Goal: Information Seeking & Learning: Learn about a topic

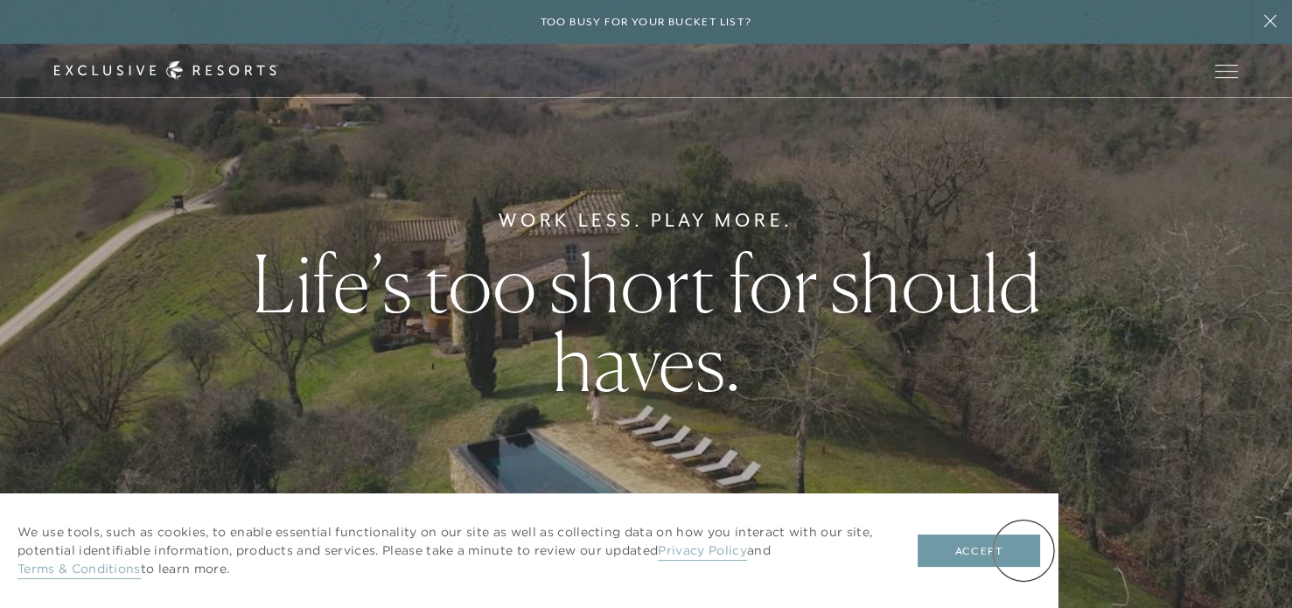
click at [1024, 550] on button "Accept" at bounding box center [979, 551] width 122 height 33
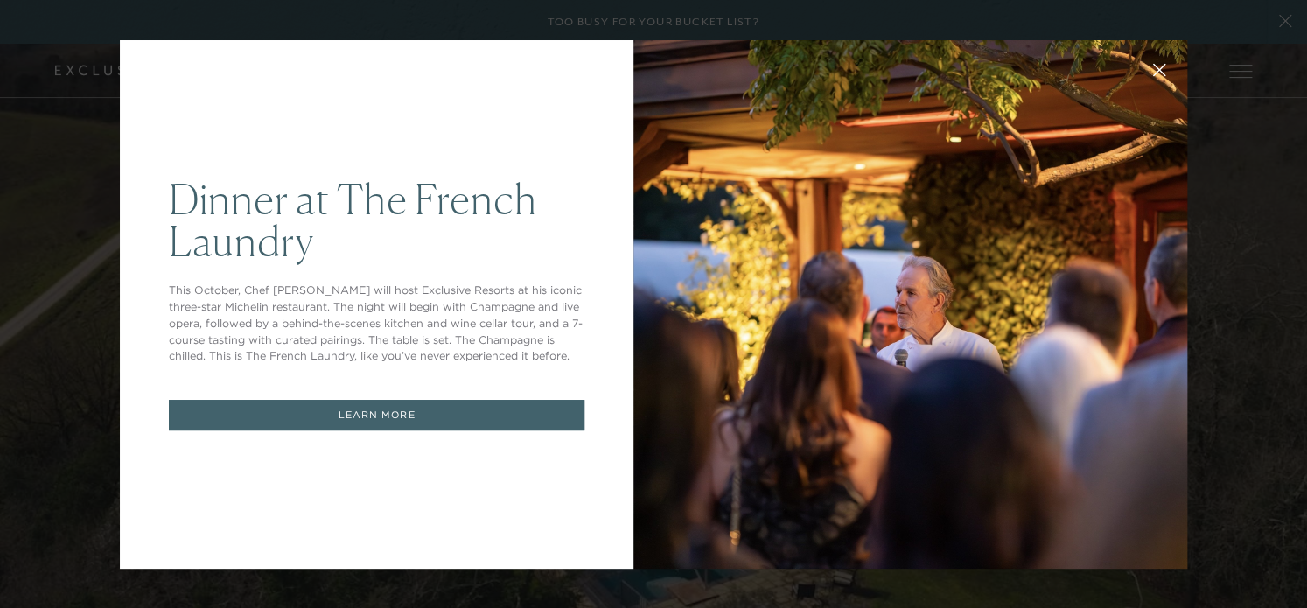
click at [668, 66] on div at bounding box center [910, 304] width 554 height 528
click at [602, 59] on div "Dinner at The [GEOGRAPHIC_DATA] This October, Chef [PERSON_NAME] will host Excl…" at bounding box center [377, 304] width 514 height 528
click at [695, 157] on div at bounding box center [910, 304] width 554 height 528
click at [1154, 69] on icon at bounding box center [1159, 69] width 11 height 11
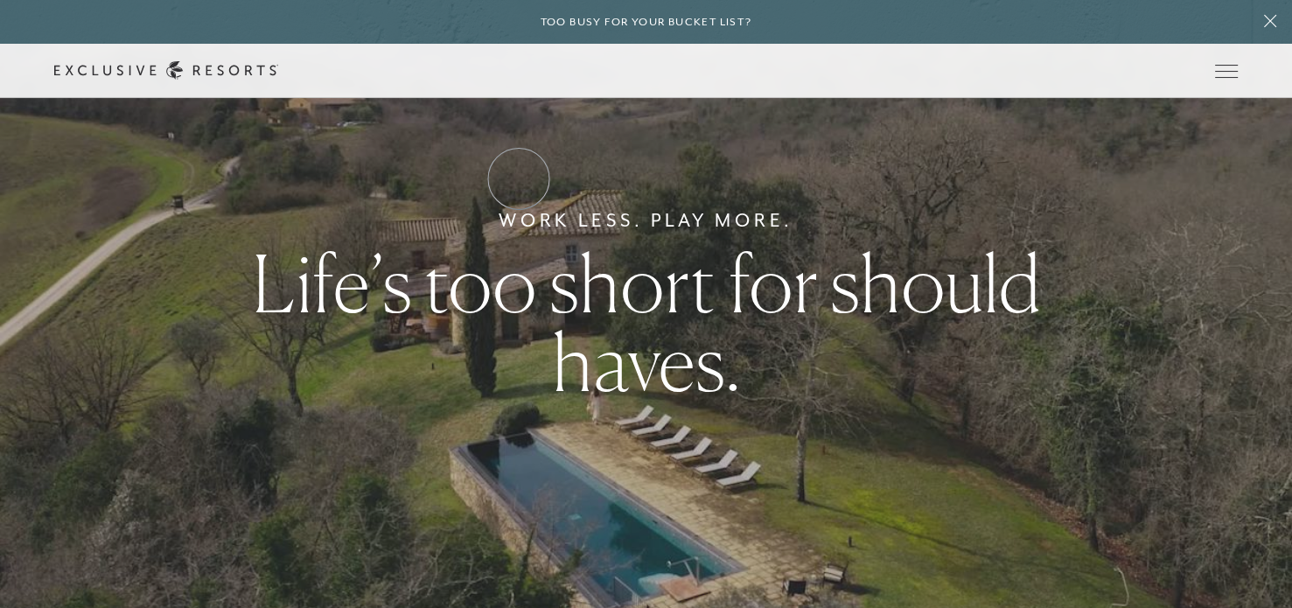
click at [0, 0] on link "Residence Collection" at bounding box center [0, 0] width 0 height 0
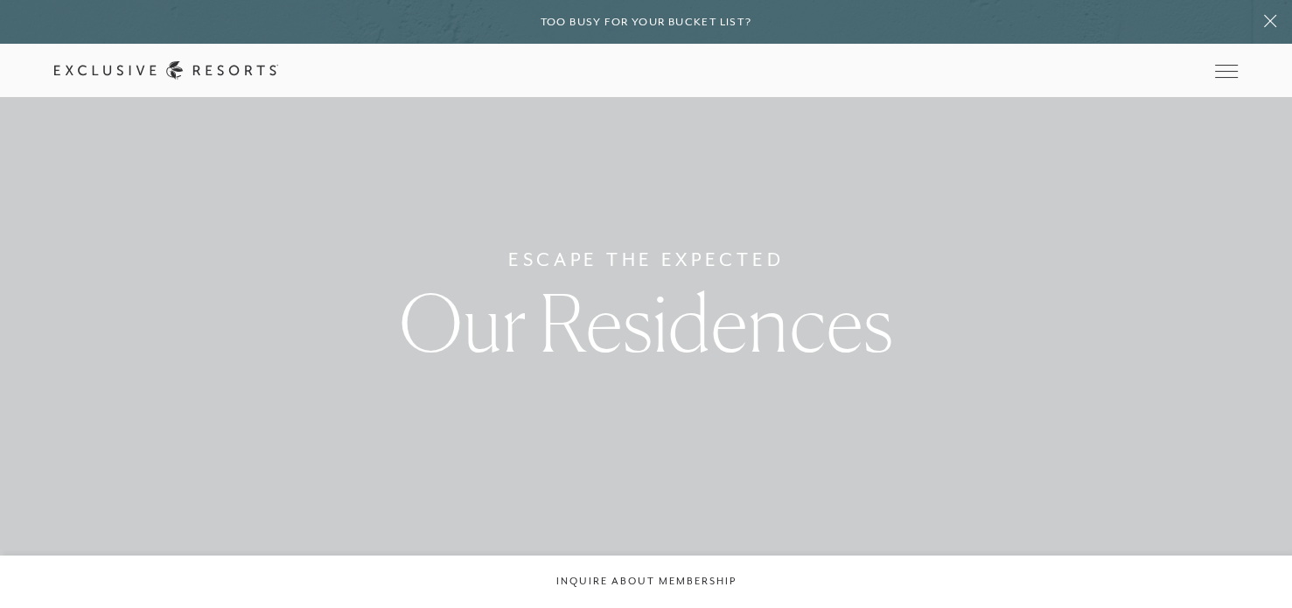
click at [0, 0] on link "Residence Collection" at bounding box center [0, 0] width 0 height 0
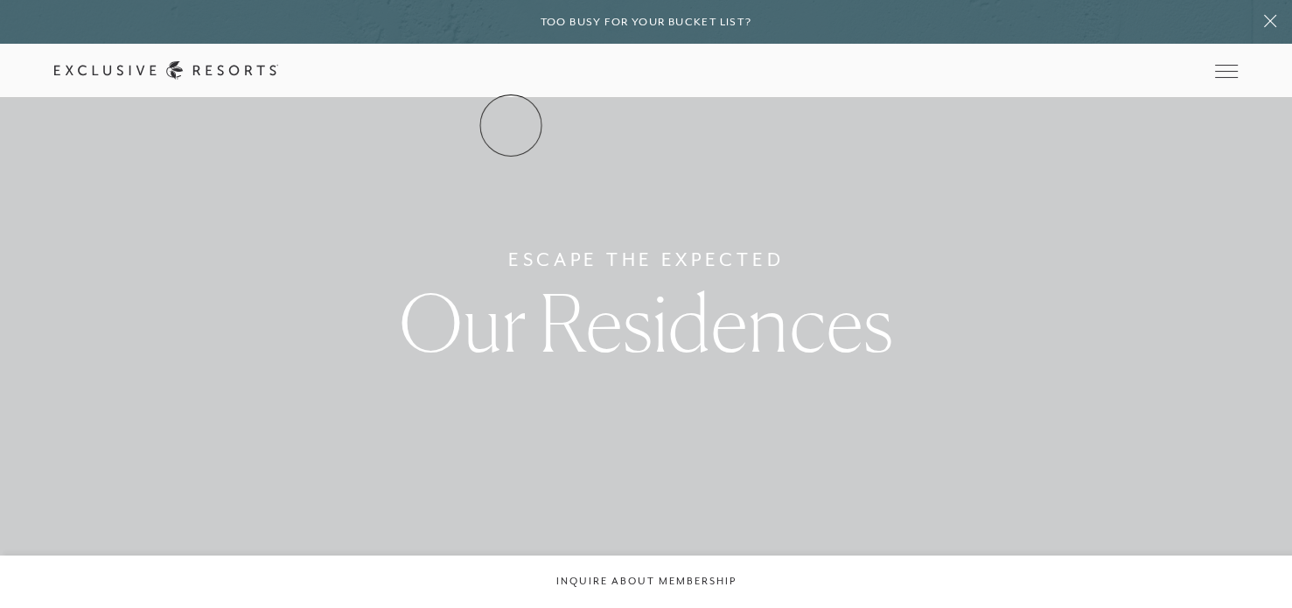
click at [0, 0] on link "The Collection" at bounding box center [0, 0] width 0 height 0
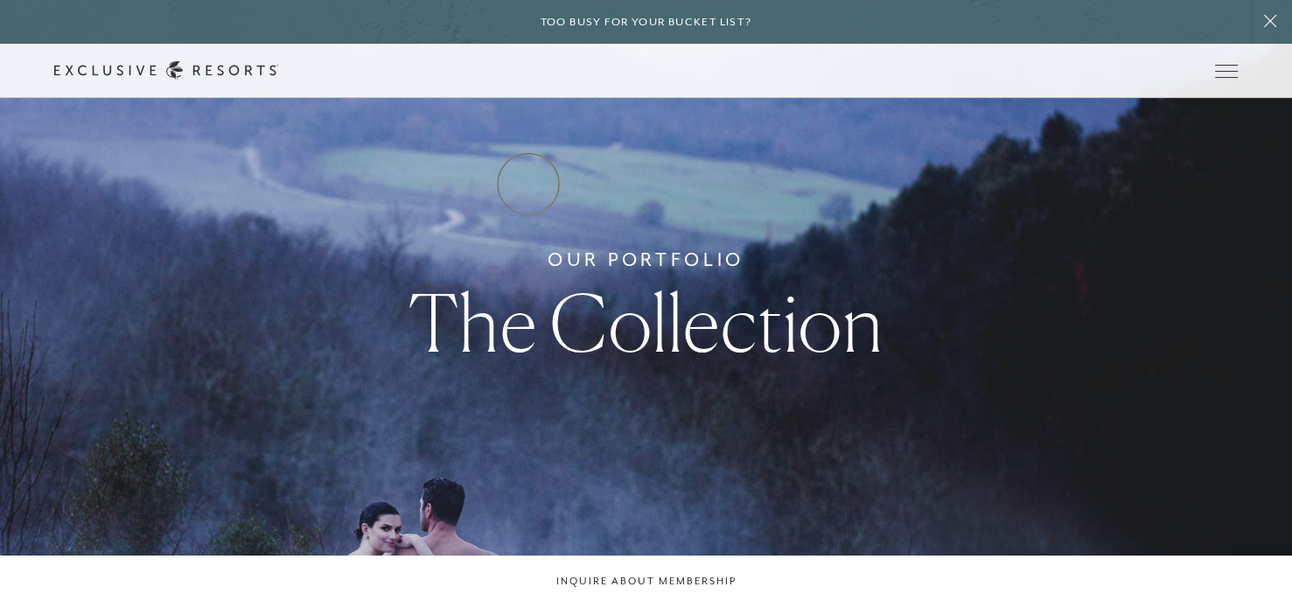
click at [0, 0] on link "Residence Collection" at bounding box center [0, 0] width 0 height 0
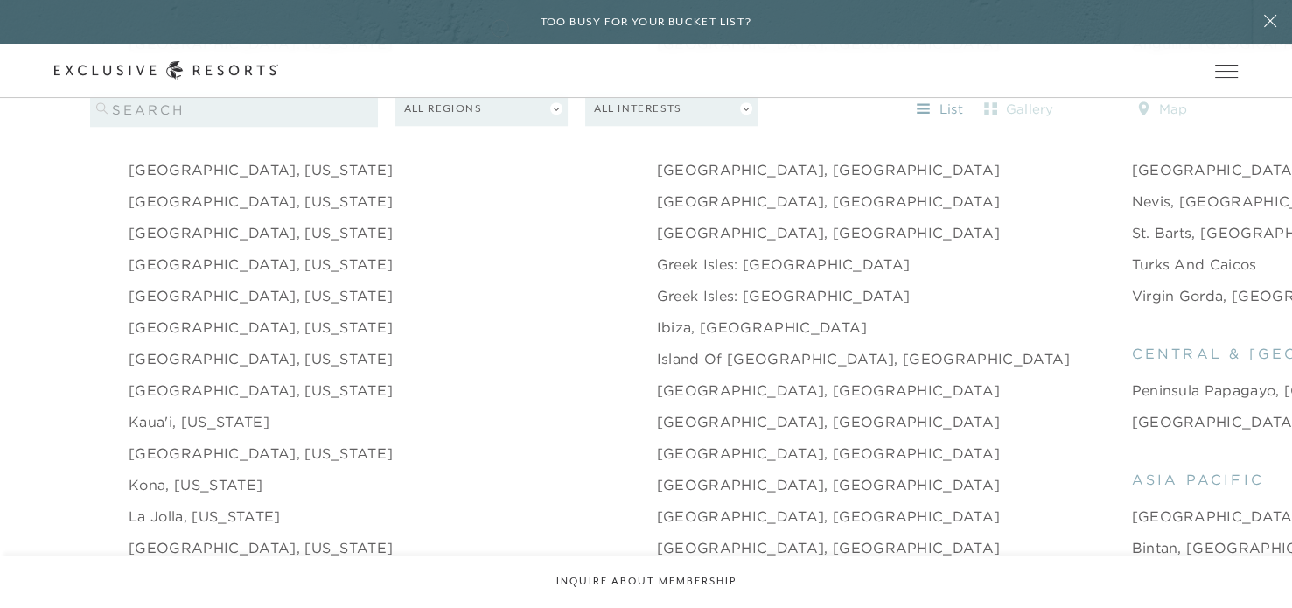
scroll to position [2408, 0]
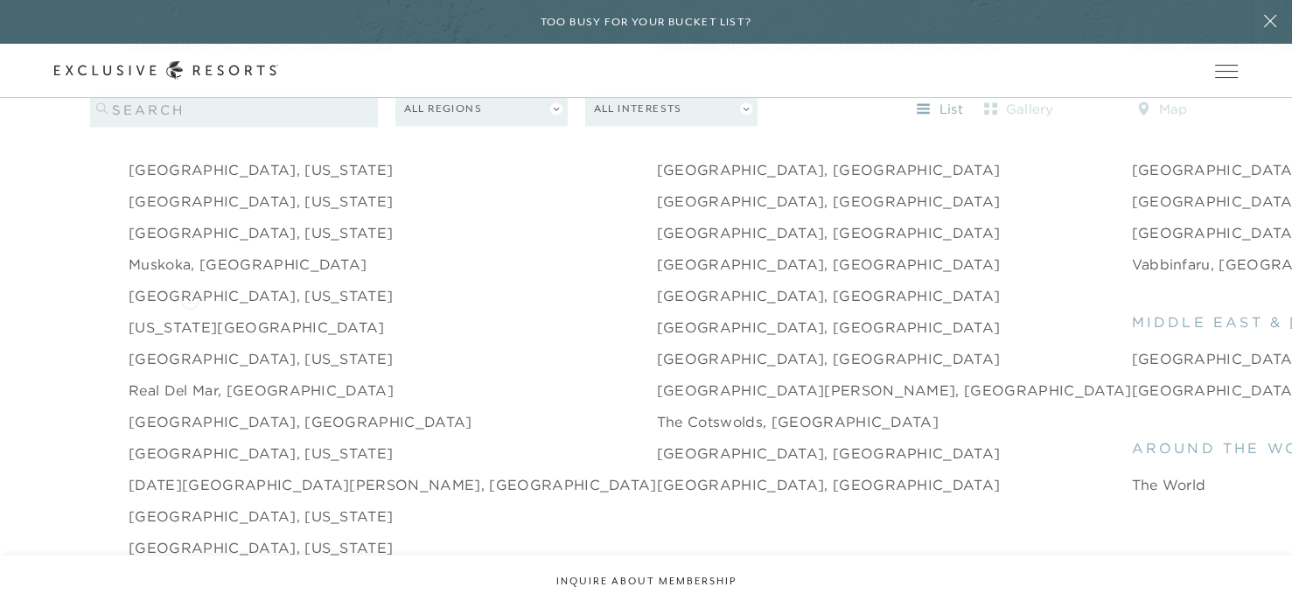
click at [190, 317] on link "[US_STATE][GEOGRAPHIC_DATA]" at bounding box center [257, 327] width 256 height 21
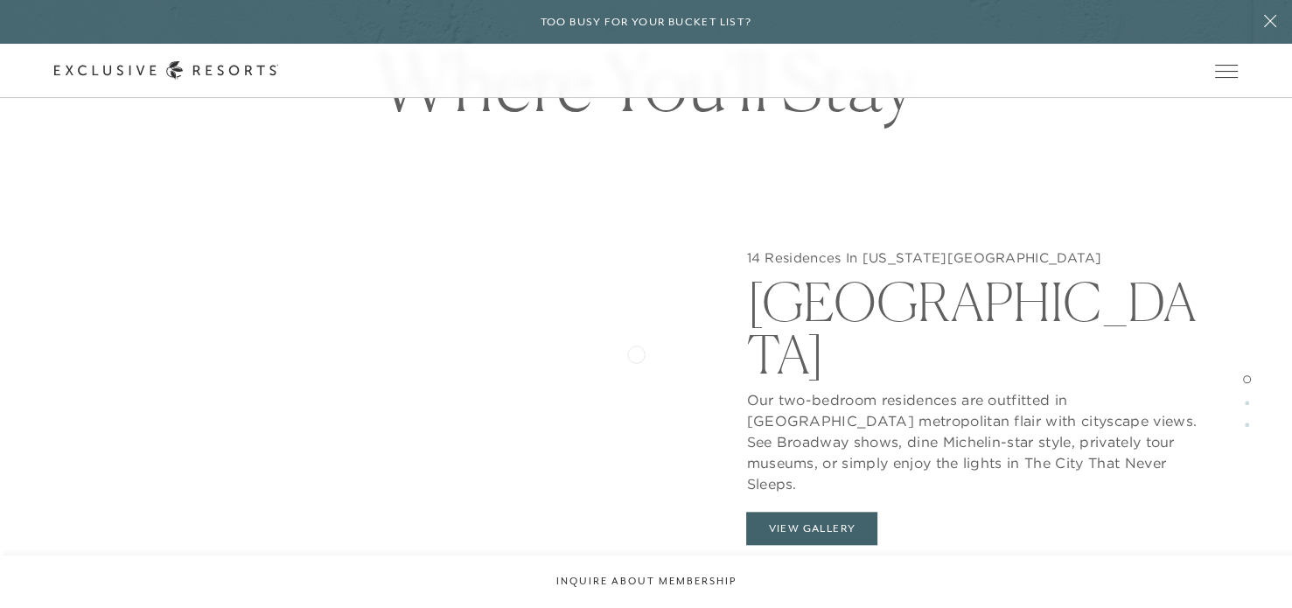
scroll to position [1575, 0]
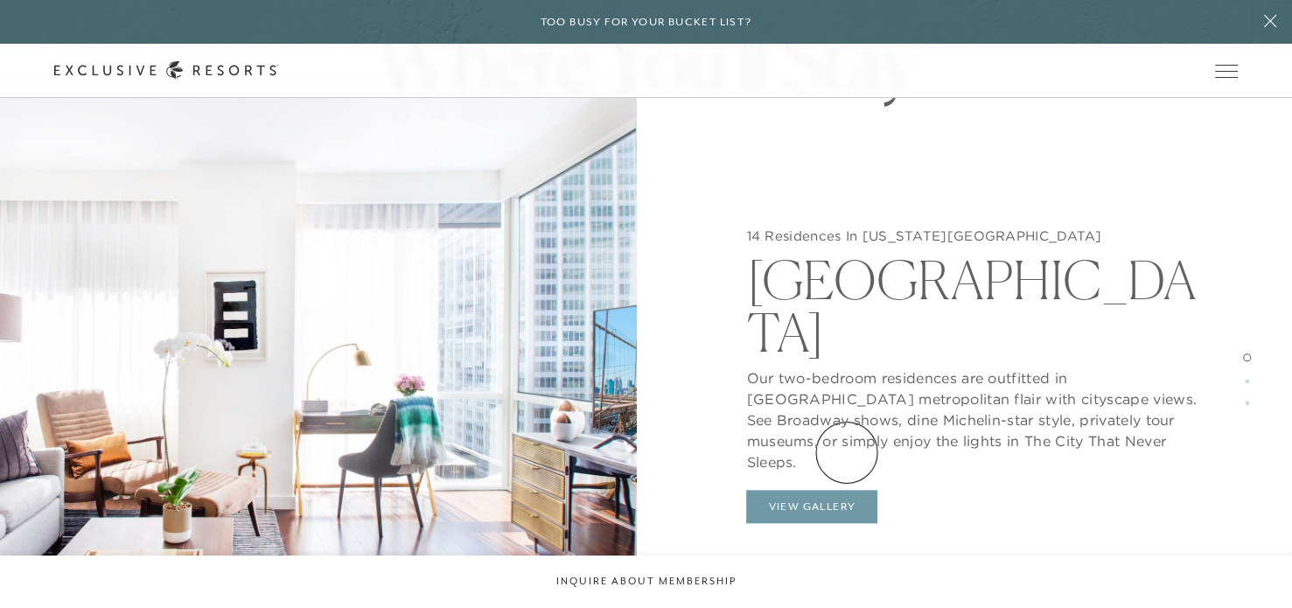
click at [847, 490] on button "View Gallery" at bounding box center [811, 506] width 131 height 33
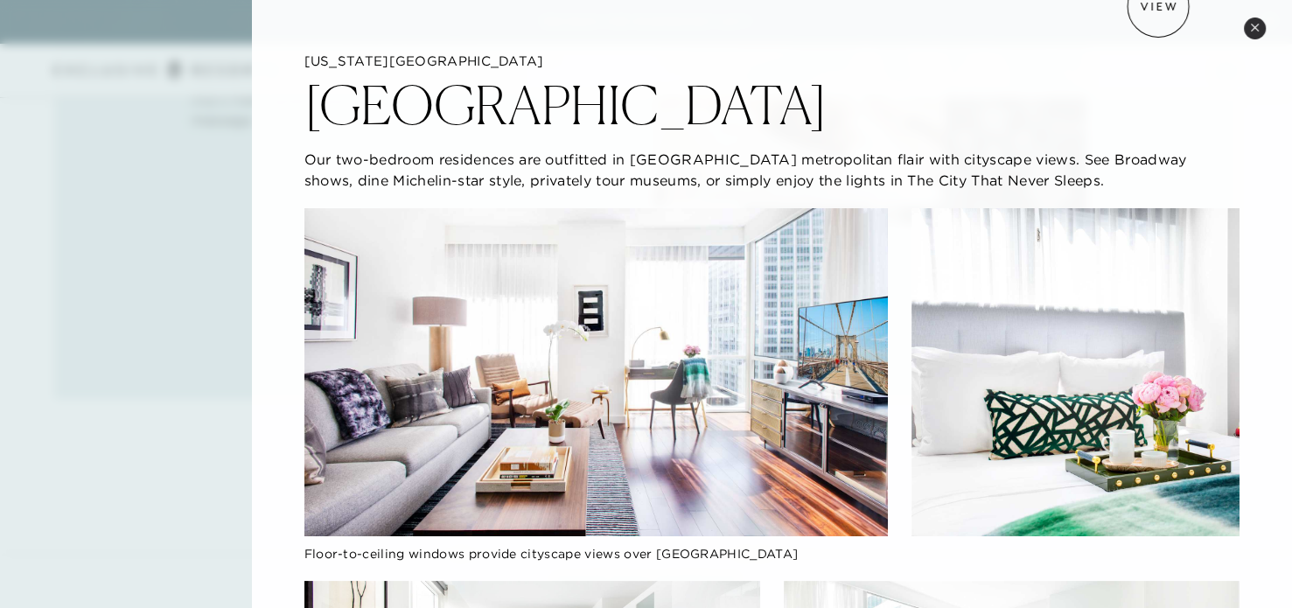
scroll to position [17, 0]
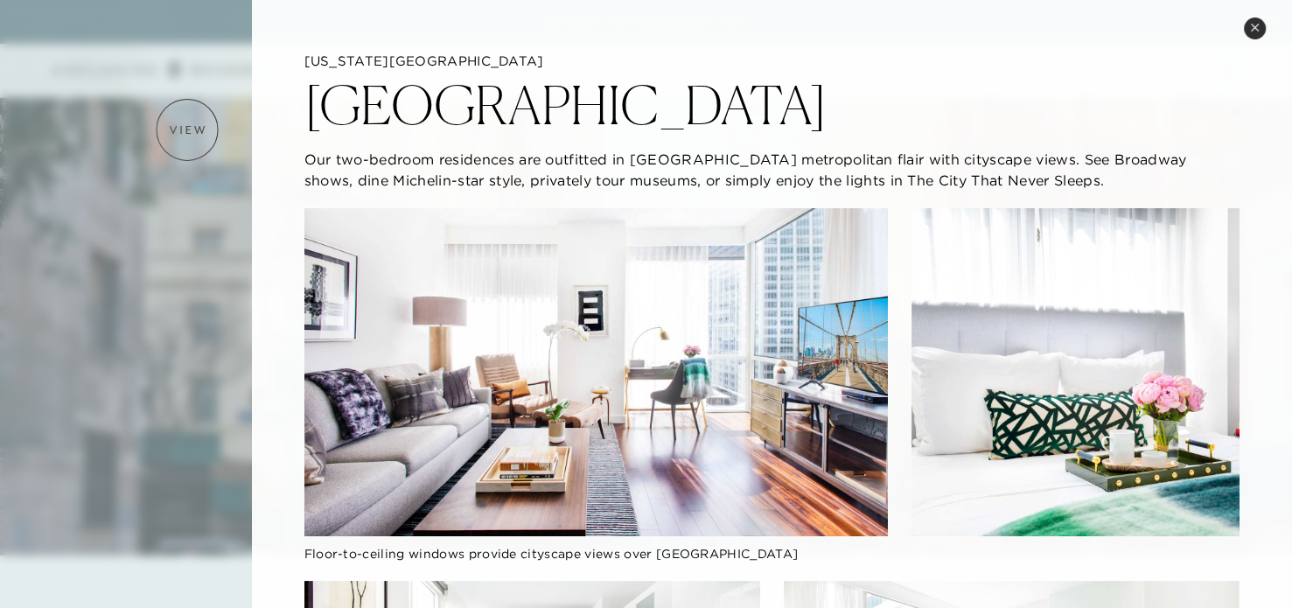
click at [187, 129] on div at bounding box center [646, 304] width 1292 height 608
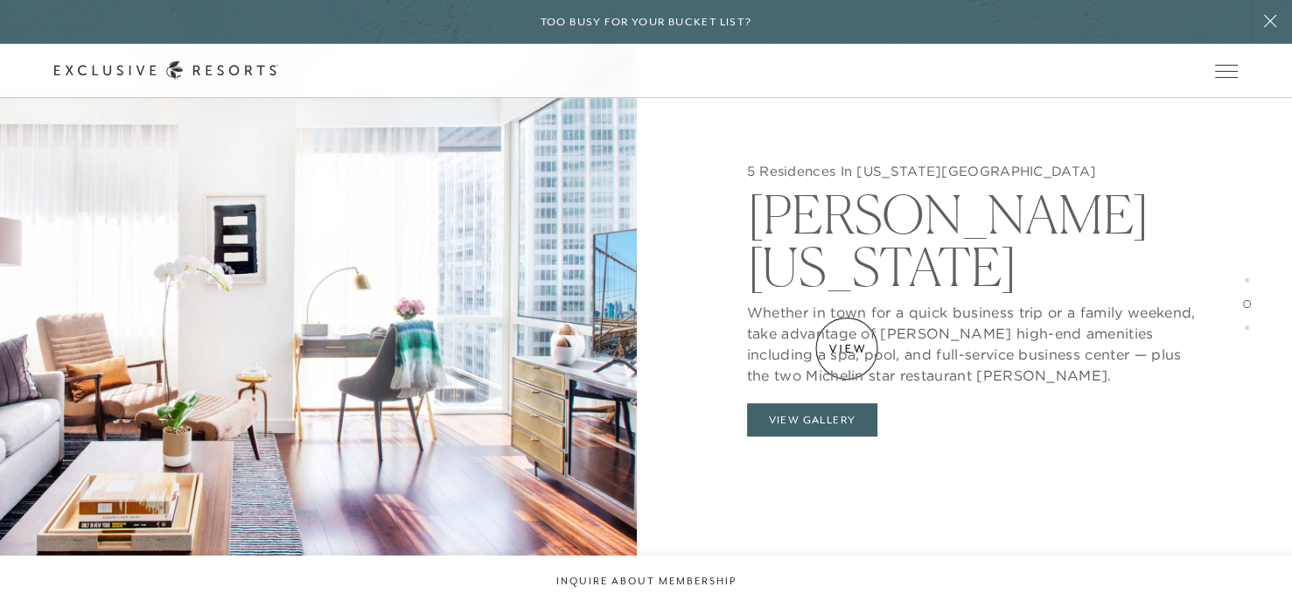
scroll to position [2335, 0]
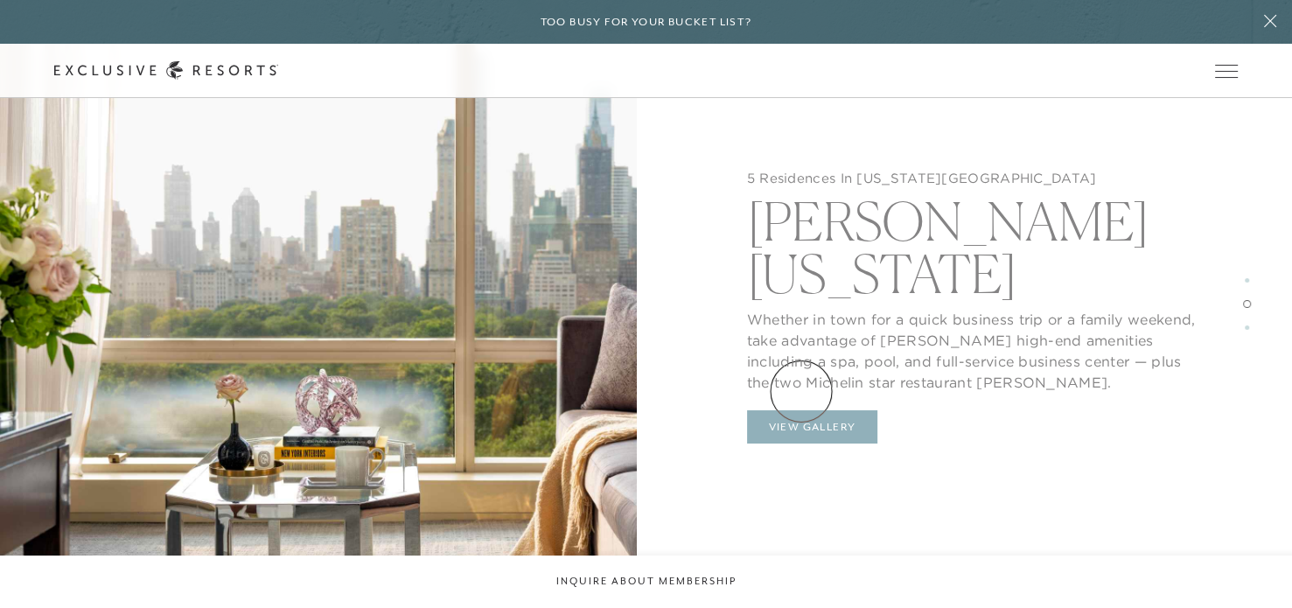
click at [801, 410] on button "View Gallery" at bounding box center [812, 426] width 131 height 33
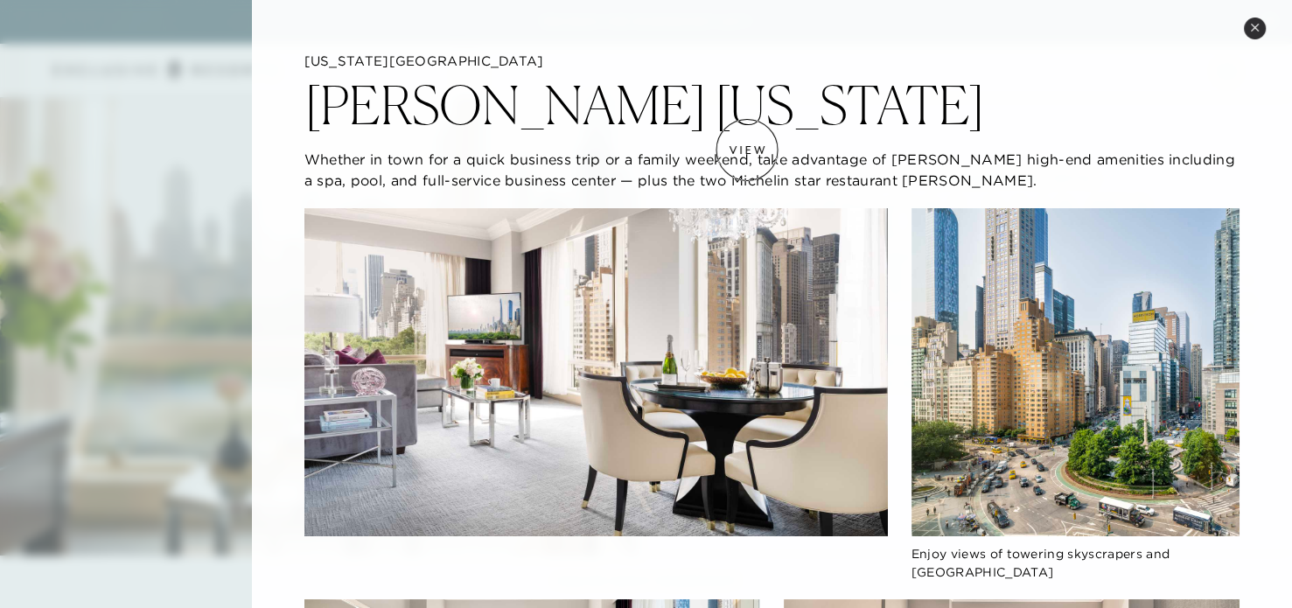
scroll to position [1723, 0]
click at [200, 100] on div at bounding box center [646, 304] width 1292 height 608
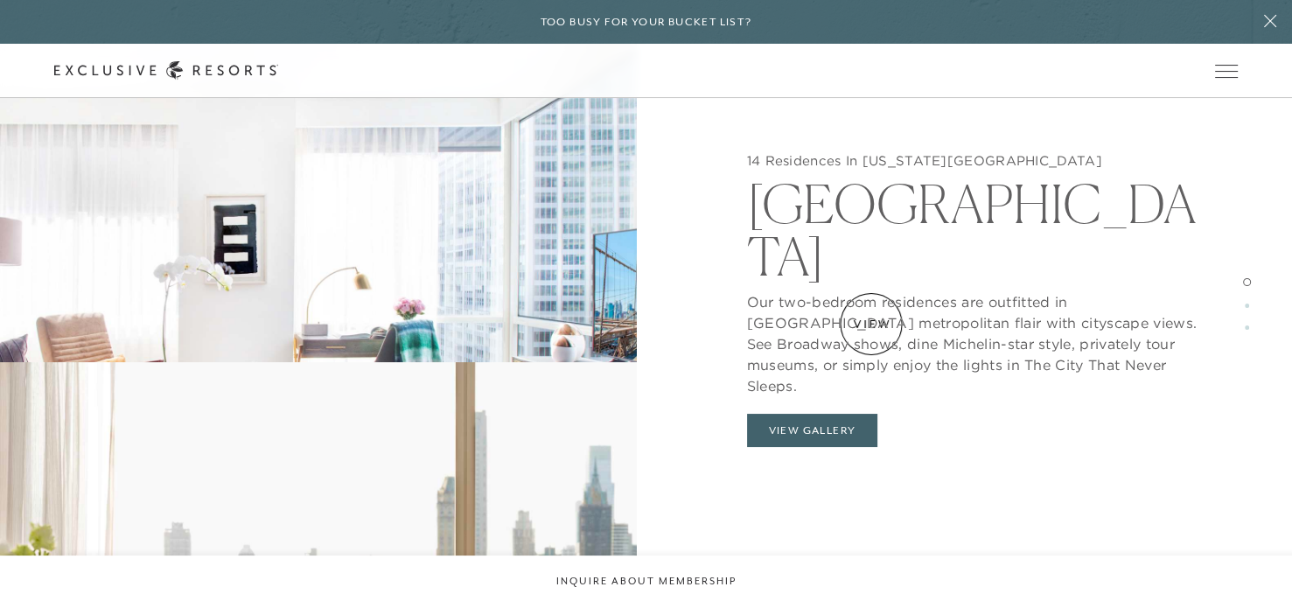
scroll to position [1795, 0]
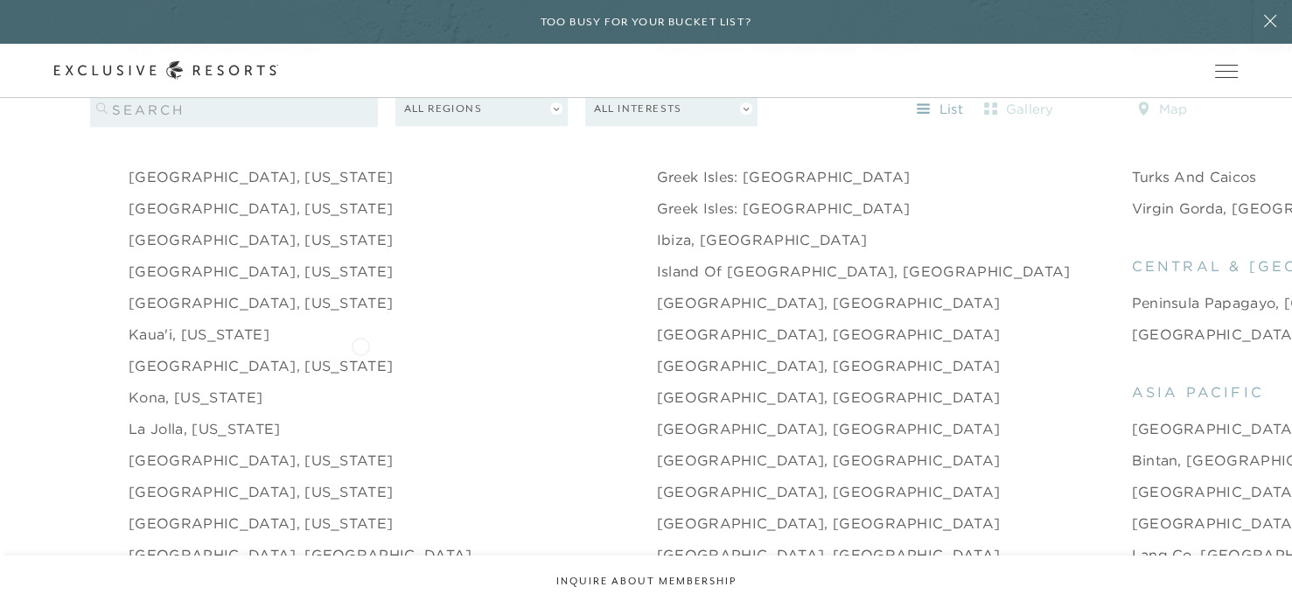
scroll to position [1991, 0]
click at [234, 544] on link "[GEOGRAPHIC_DATA], [GEOGRAPHIC_DATA]" at bounding box center [301, 554] width 344 height 21
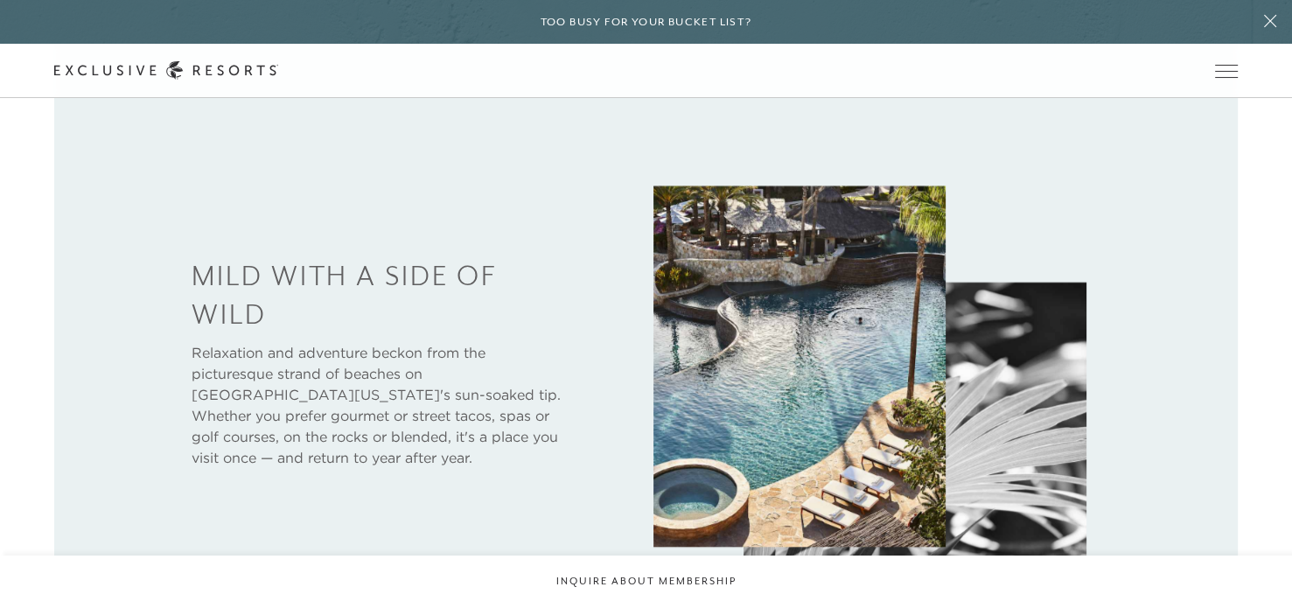
scroll to position [700, 0]
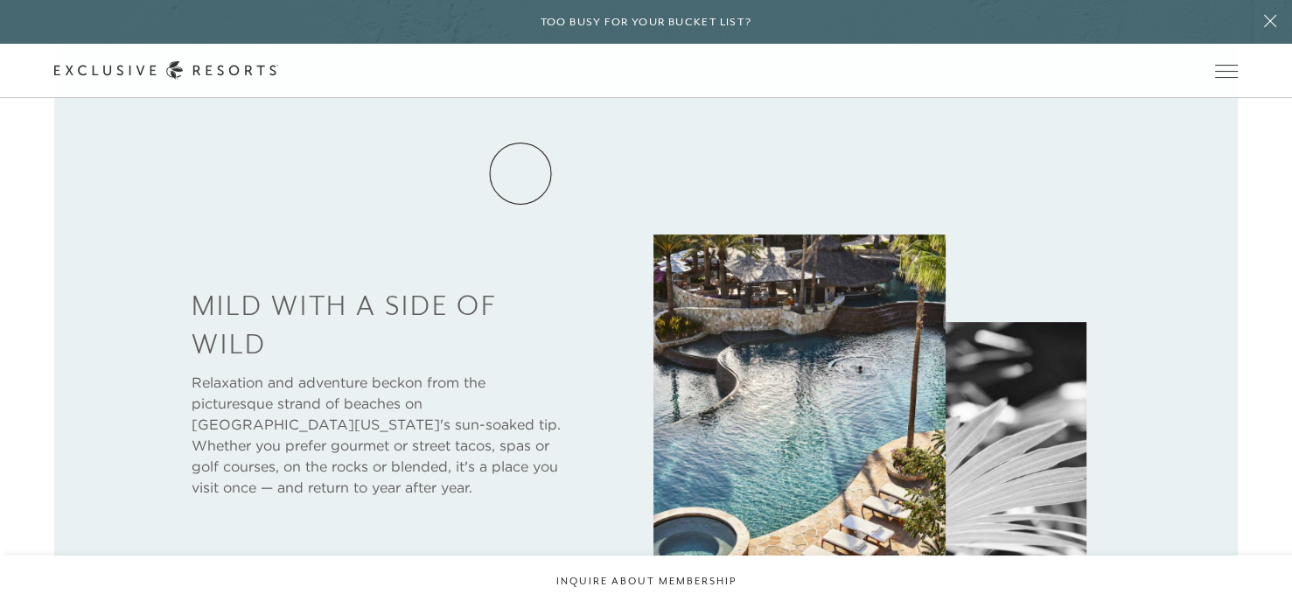
click at [0, 0] on link "Residence Collection" at bounding box center [0, 0] width 0 height 0
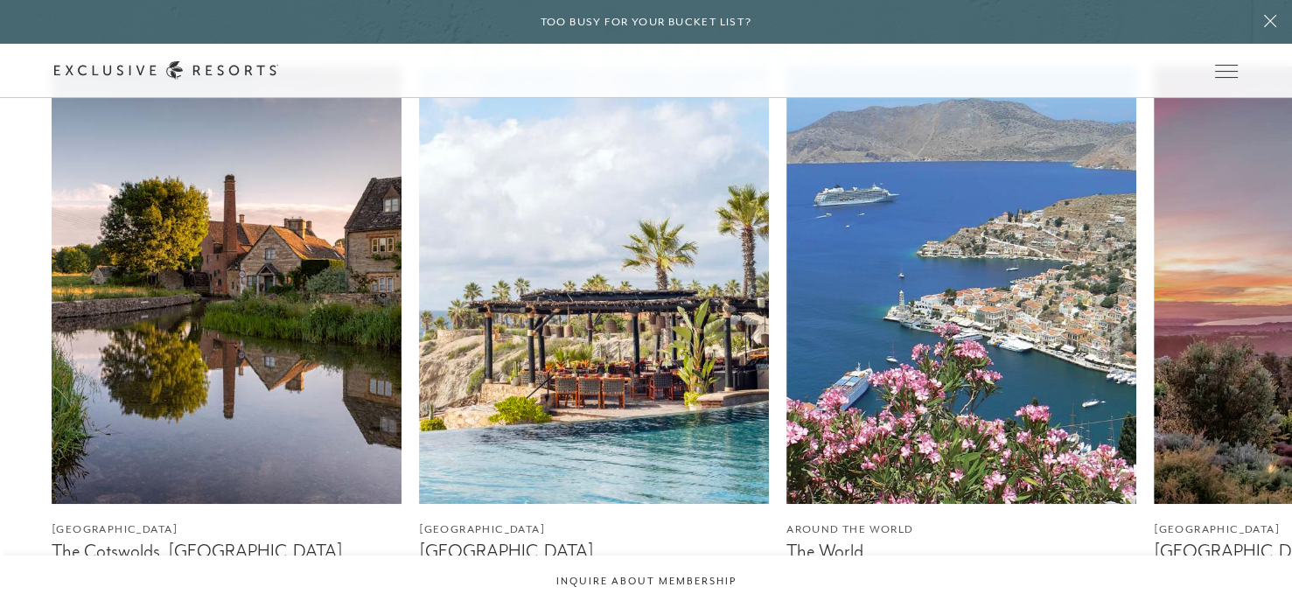
scroll to position [962, 0]
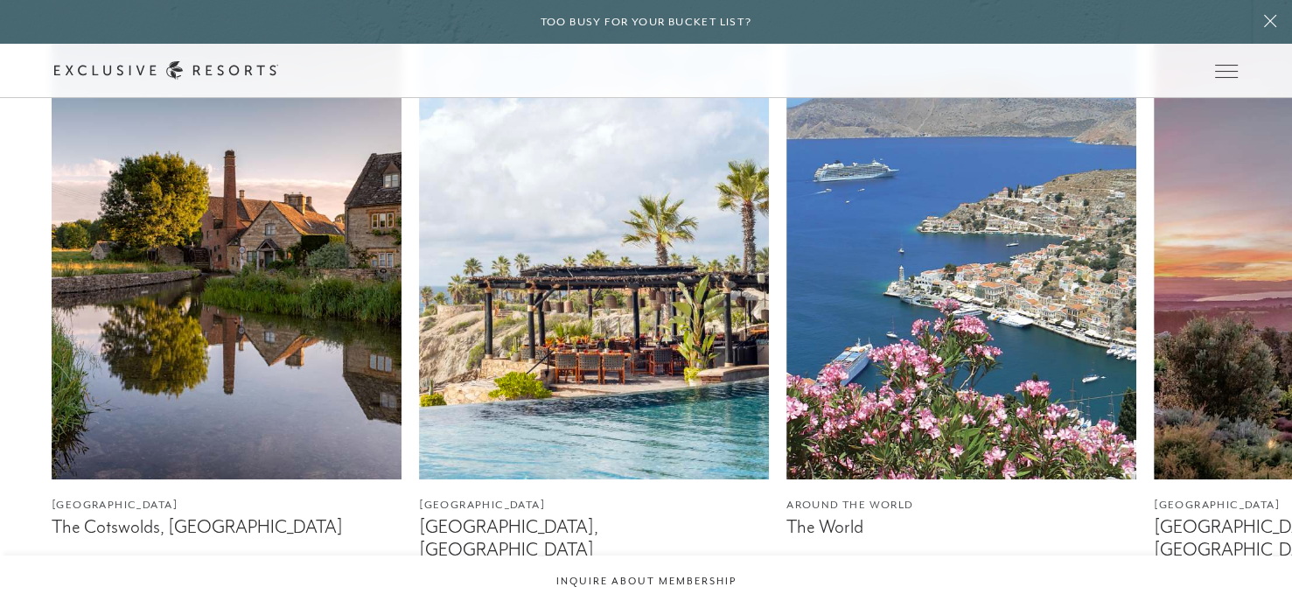
click at [591, 282] on img at bounding box center [594, 260] width 350 height 437
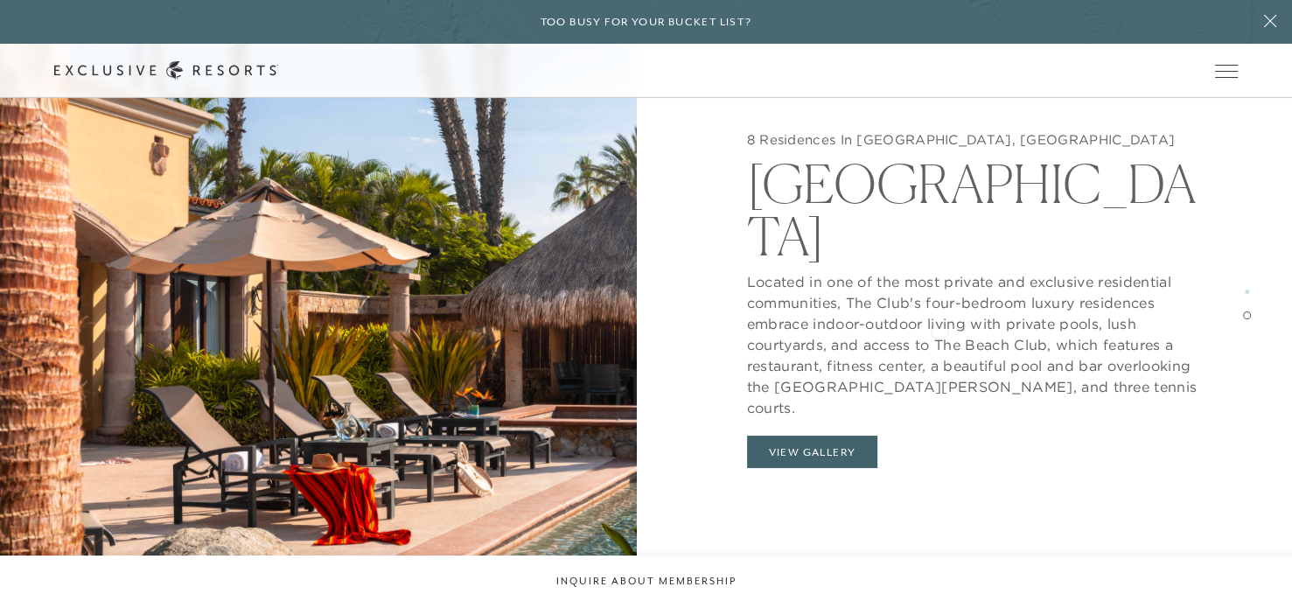
scroll to position [2625, 0]
click at [801, 436] on button "View Gallery" at bounding box center [812, 452] width 131 height 33
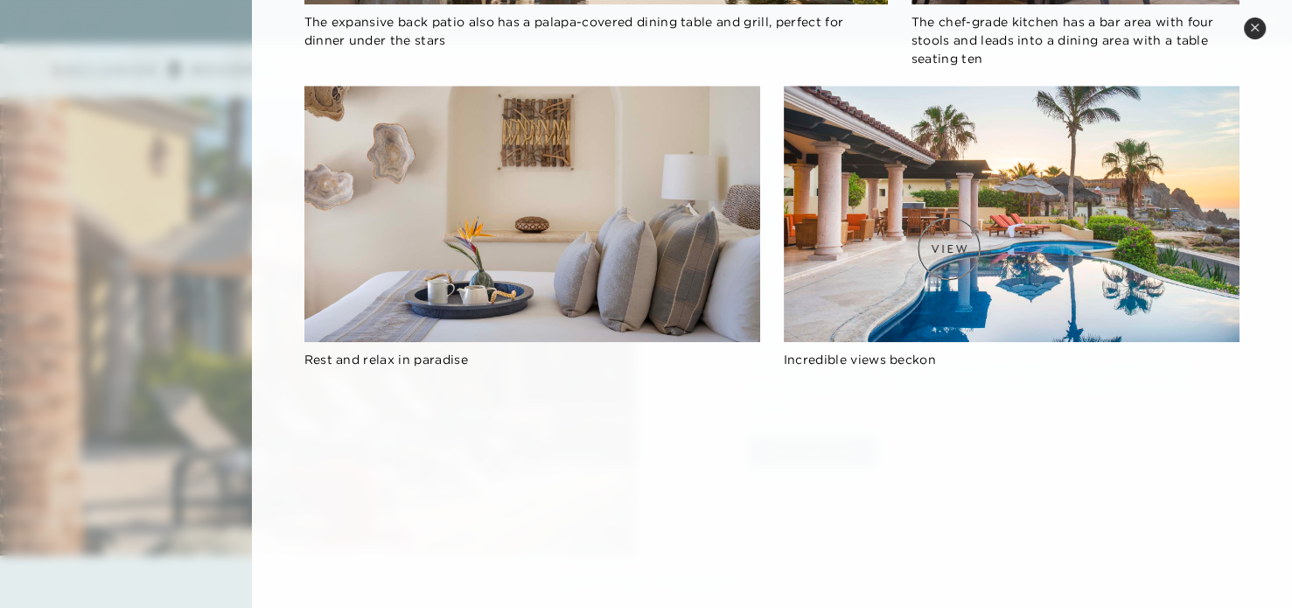
scroll to position [1750, 0]
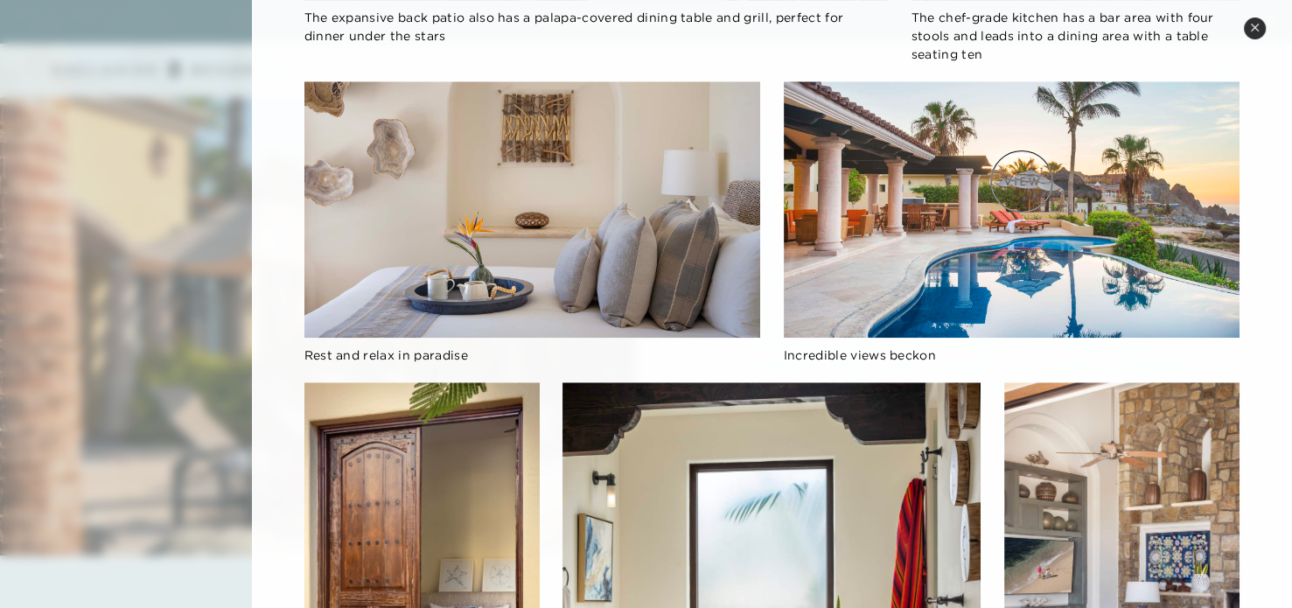
click at [1020, 185] on img at bounding box center [1012, 209] width 456 height 256
click at [884, 210] on img at bounding box center [1012, 209] width 456 height 256
